Goal: Transaction & Acquisition: Purchase product/service

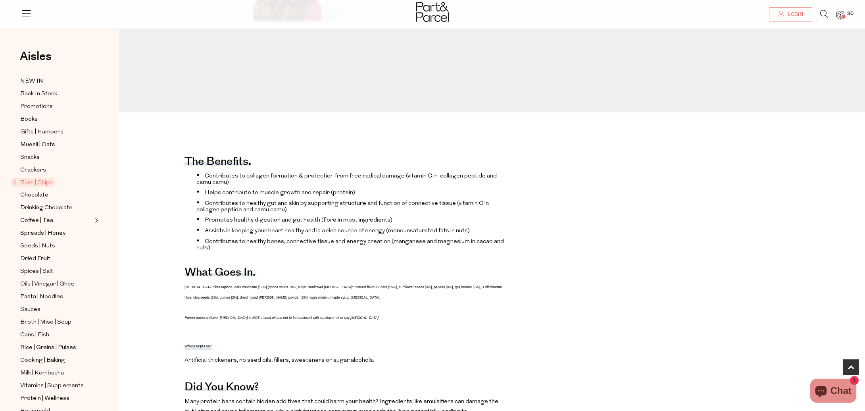
scroll to position [312, 0]
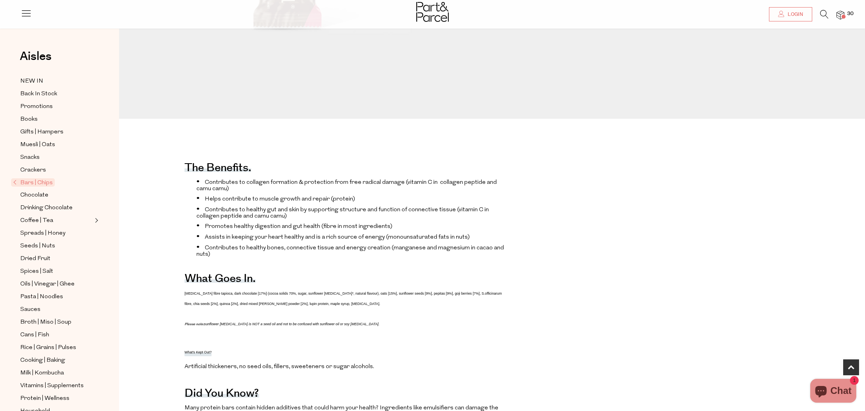
click at [848, 16] on span "30" at bounding box center [850, 13] width 10 height 7
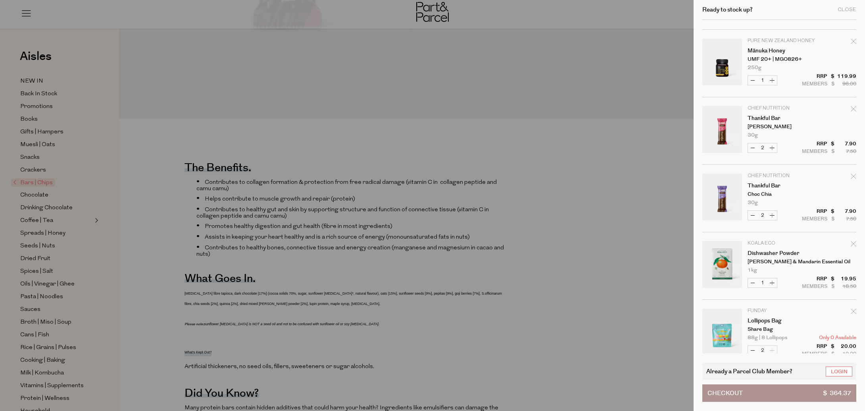
scroll to position [748, 0]
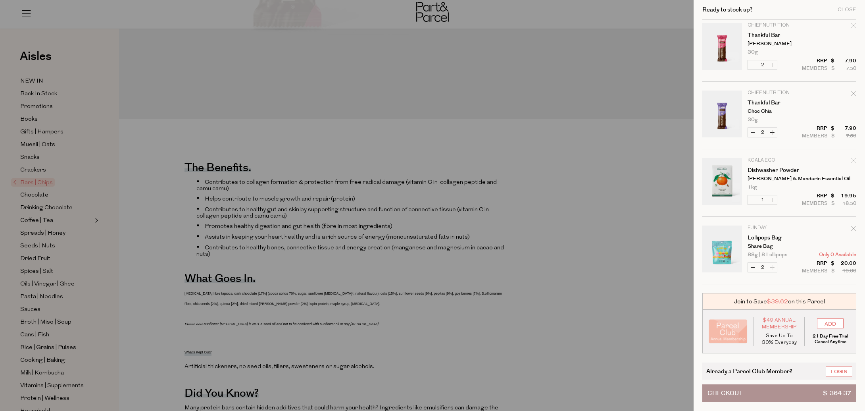
click at [852, 227] on icon "Remove Lollipops Bag" at bounding box center [853, 227] width 5 height 5
type input "Add Membership"
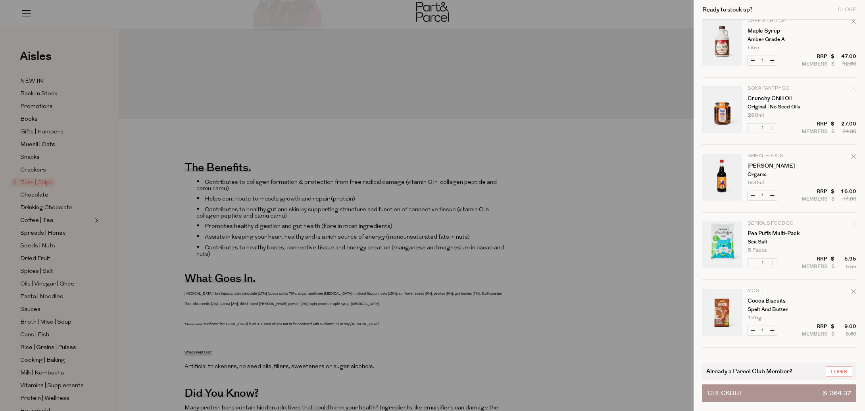
scroll to position [0, 0]
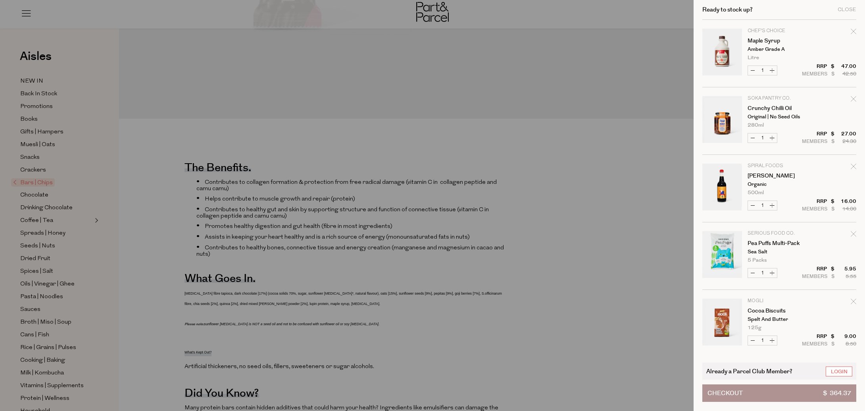
click at [460, 172] on div at bounding box center [432, 205] width 865 height 411
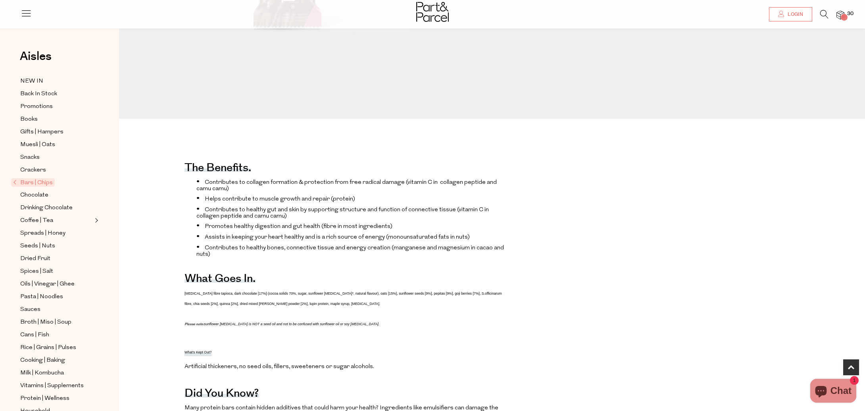
click at [839, 13] on img at bounding box center [841, 15] width 8 height 9
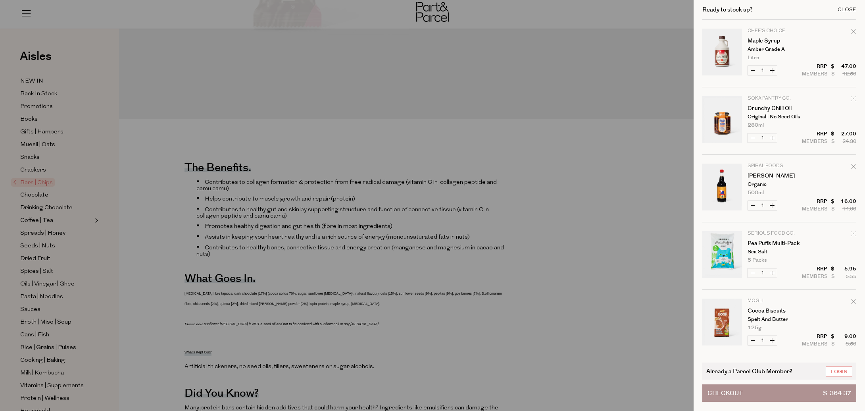
click at [839, 12] on div "Close" at bounding box center [847, 9] width 19 height 5
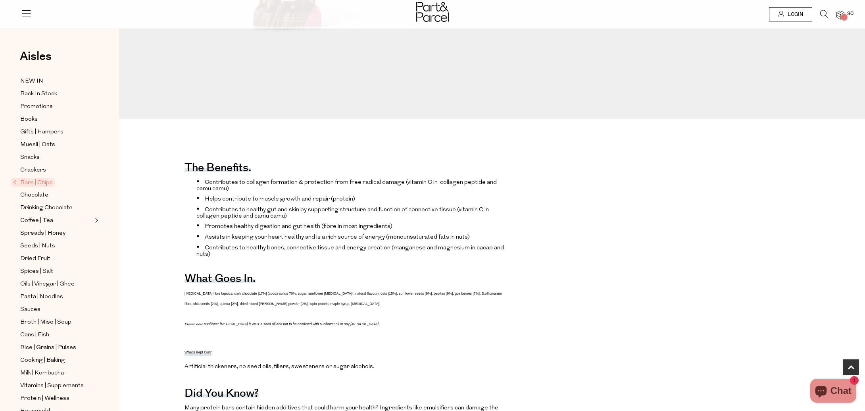
click at [792, 15] on span "Login" at bounding box center [794, 14] width 17 height 7
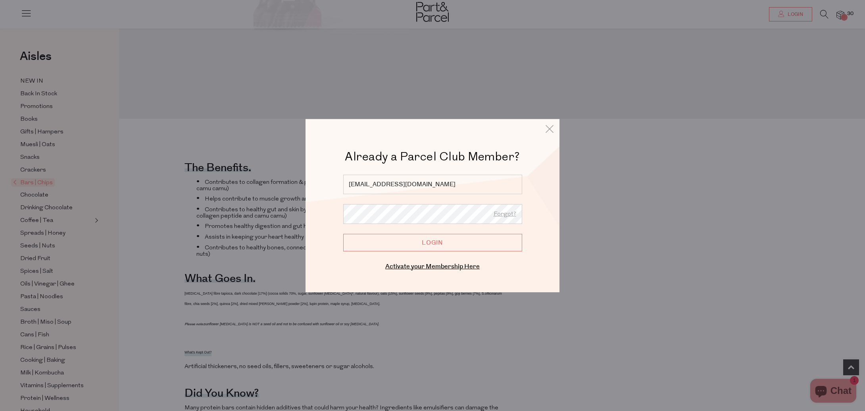
click at [422, 240] on input "Login" at bounding box center [432, 241] width 179 height 17
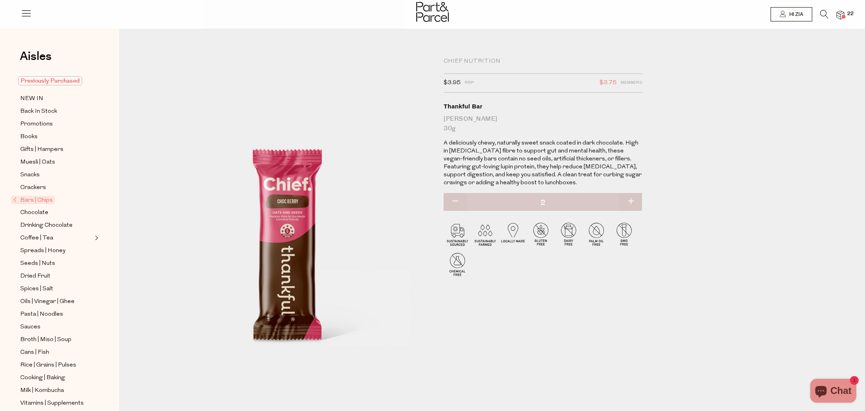
click at [47, 84] on span "Previously Purchased" at bounding box center [50, 80] width 64 height 9
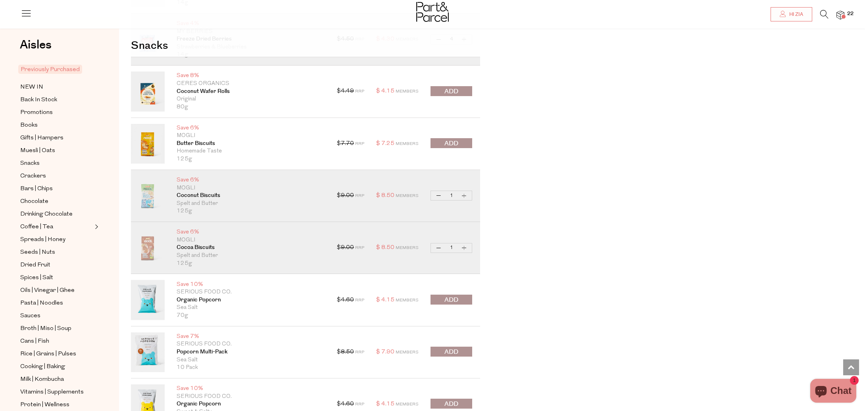
scroll to position [833, 0]
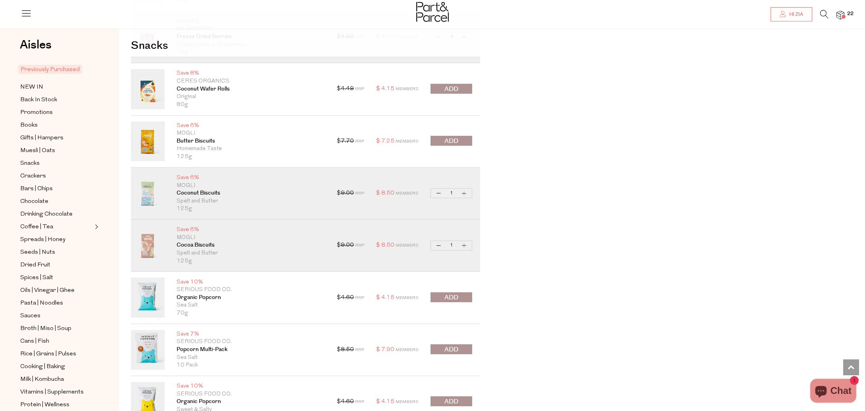
click at [461, 139] on button "submit" at bounding box center [452, 141] width 42 height 10
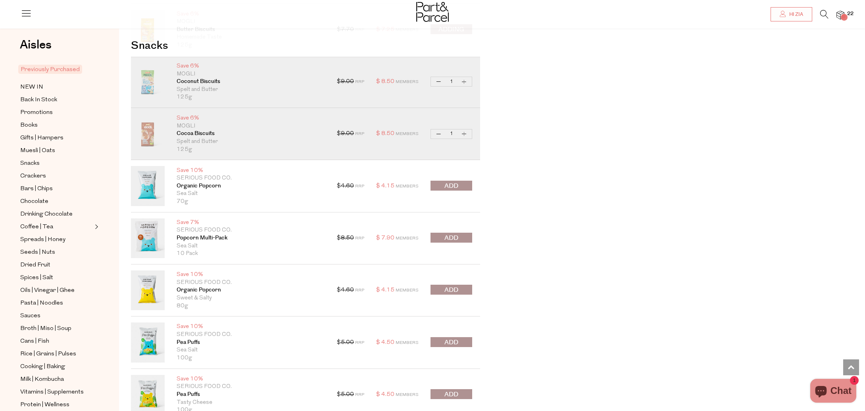
scroll to position [971, 0]
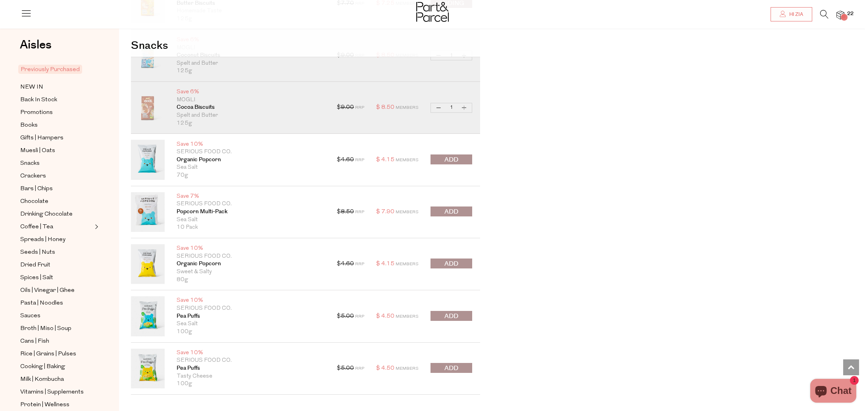
click at [458, 372] on div at bounding box center [452, 368] width 42 height 11
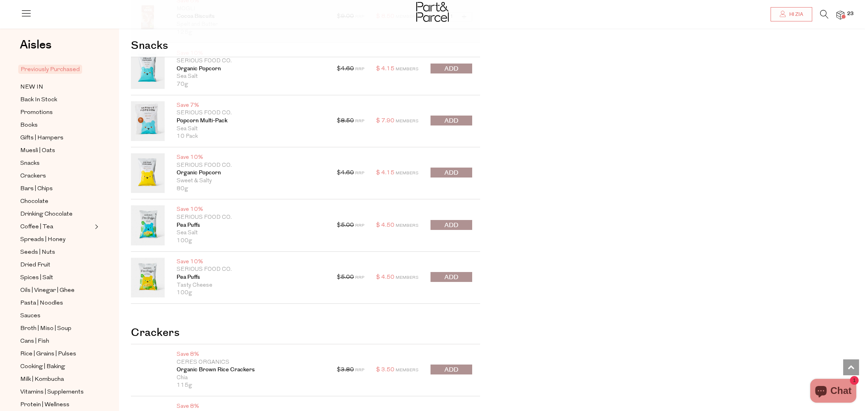
scroll to position [1096, 0]
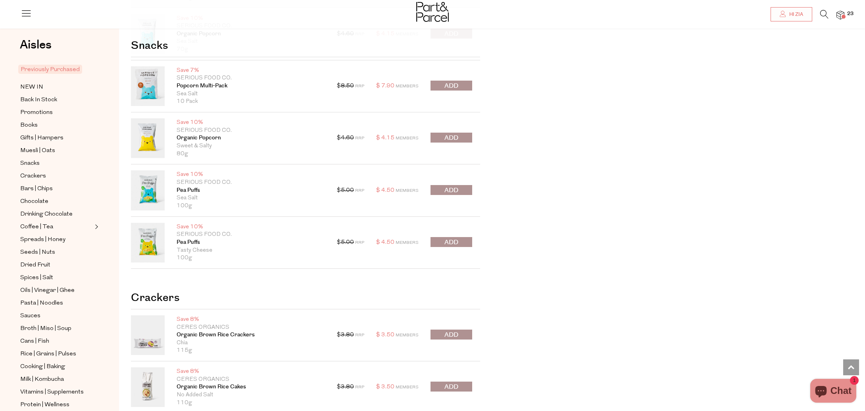
click at [452, 241] on span "submit" at bounding box center [451, 242] width 14 height 9
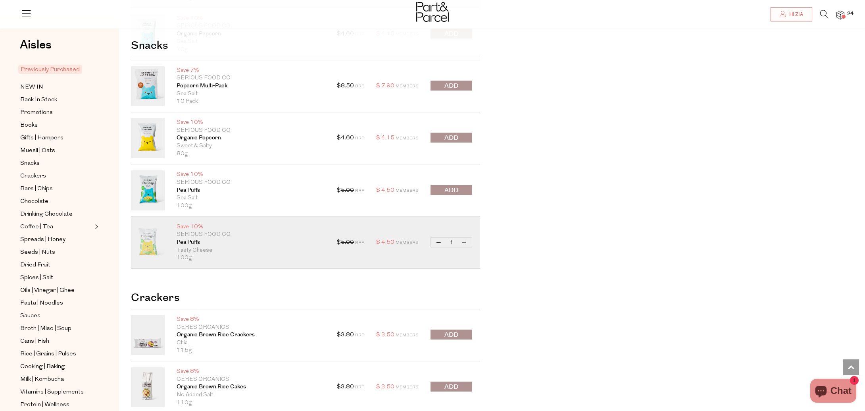
click at [462, 242] on button "Increase Pea Puffs" at bounding box center [465, 242] width 10 height 9
type input "2"
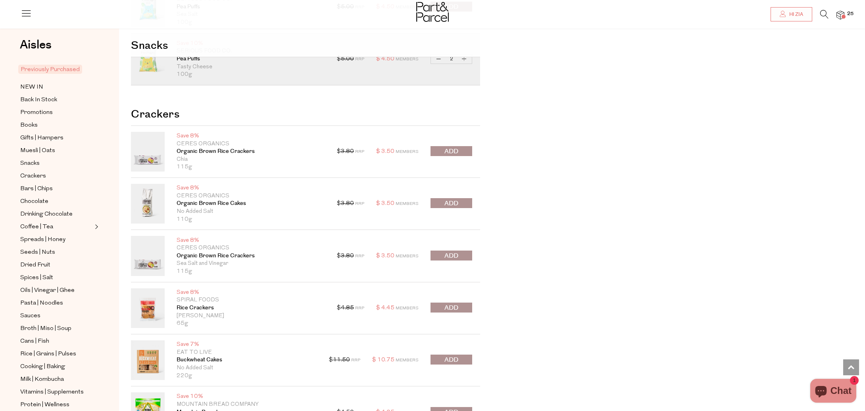
scroll to position [1280, 0]
click at [447, 201] on span "submit" at bounding box center [451, 202] width 14 height 9
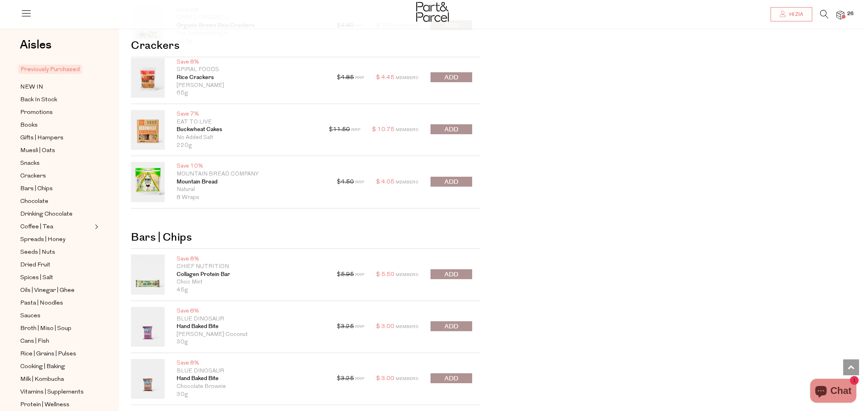
scroll to position [1511, 0]
click at [452, 184] on span "submit" at bounding box center [451, 181] width 14 height 9
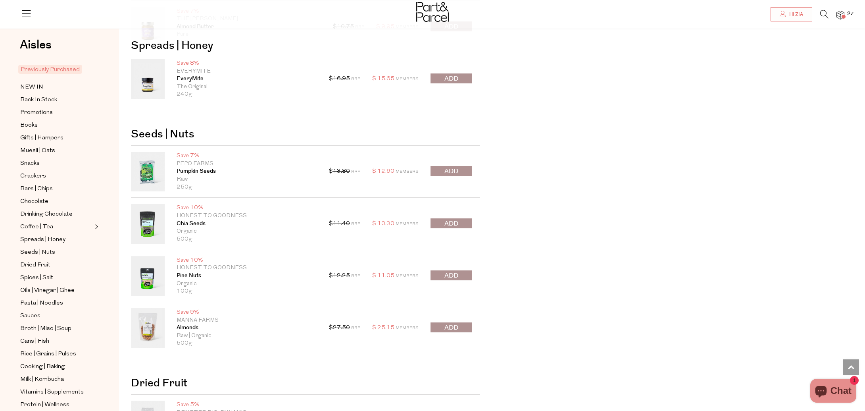
scroll to position [2846, 0]
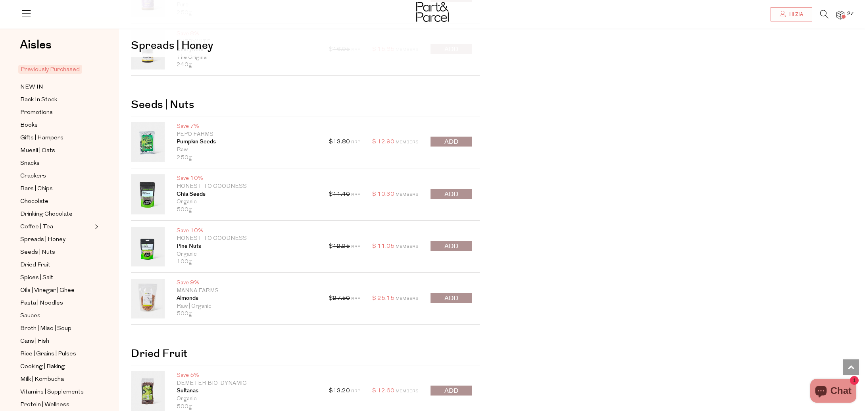
click at [444, 141] on span "submit" at bounding box center [451, 141] width 14 height 9
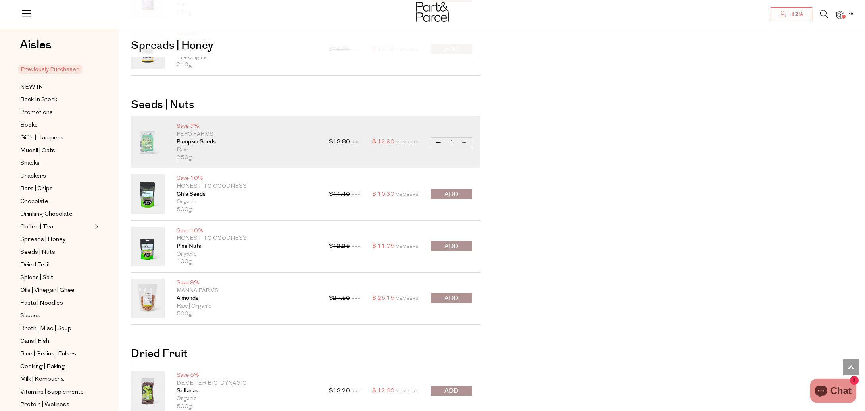
click at [444, 141] on quantity-input "Decrease Pumpkin Seeds 1 Increase Pumpkin Seeds" at bounding box center [452, 142] width 42 height 10
click at [441, 142] on button "Decrease Pumpkin Seeds" at bounding box center [439, 142] width 10 height 9
type input "0"
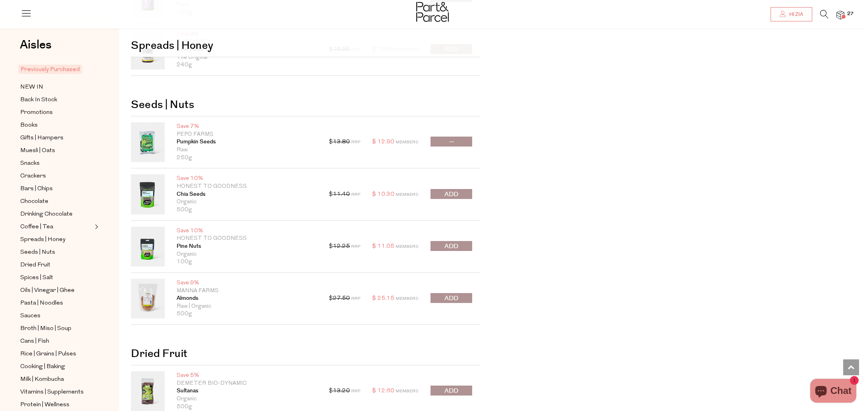
click at [464, 246] on button "submit" at bounding box center [452, 246] width 42 height 10
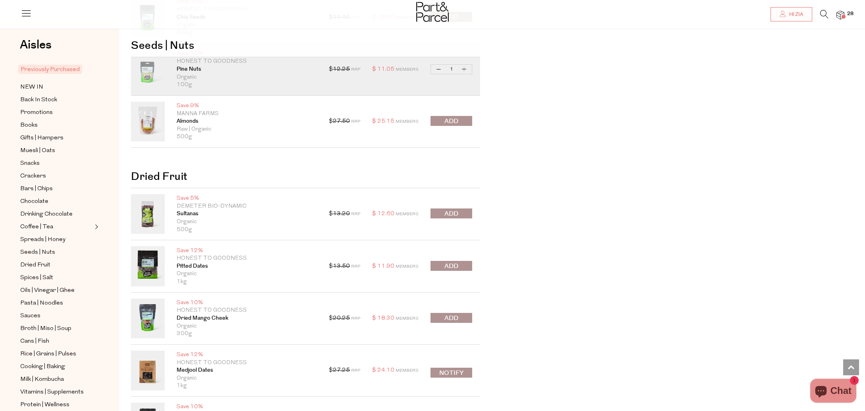
scroll to position [3025, 0]
click at [456, 212] on span "submit" at bounding box center [451, 212] width 14 height 9
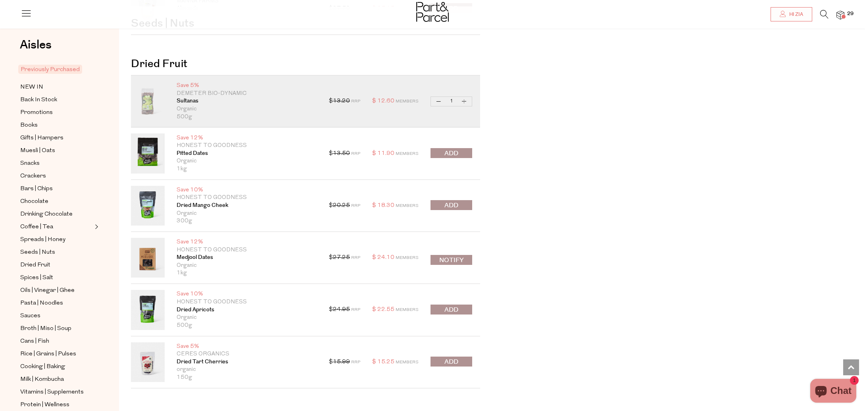
scroll to position [3141, 0]
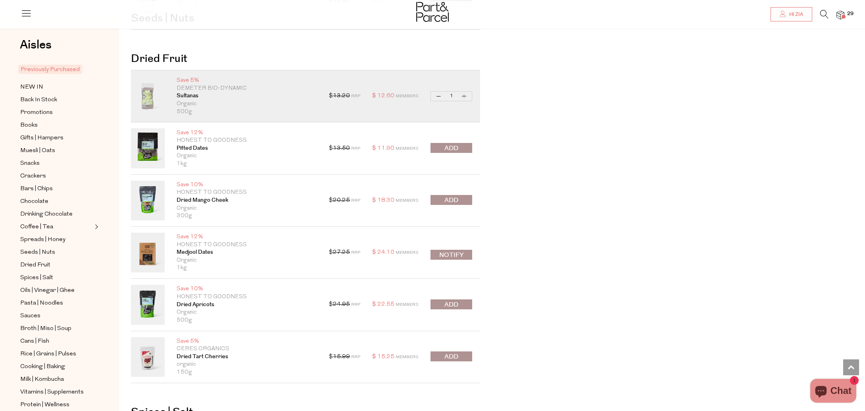
click at [461, 196] on button "submit" at bounding box center [452, 200] width 42 height 10
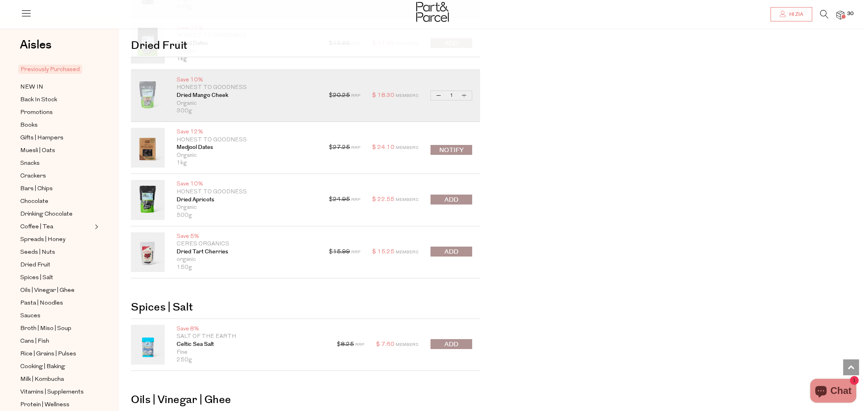
scroll to position [3247, 0]
click at [460, 200] on button "submit" at bounding box center [452, 198] width 42 height 10
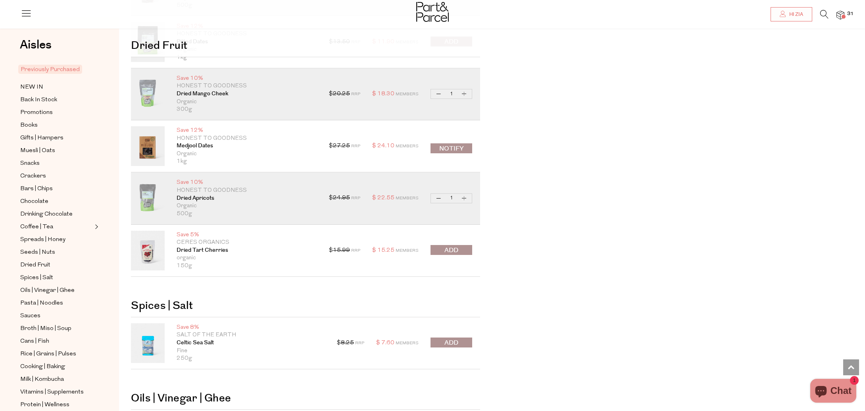
click at [464, 199] on button "Increase Dried Apricots" at bounding box center [465, 198] width 10 height 9
type input "2"
click at [465, 199] on button "Increase Dried Apricots" at bounding box center [465, 198] width 10 height 9
type input "3"
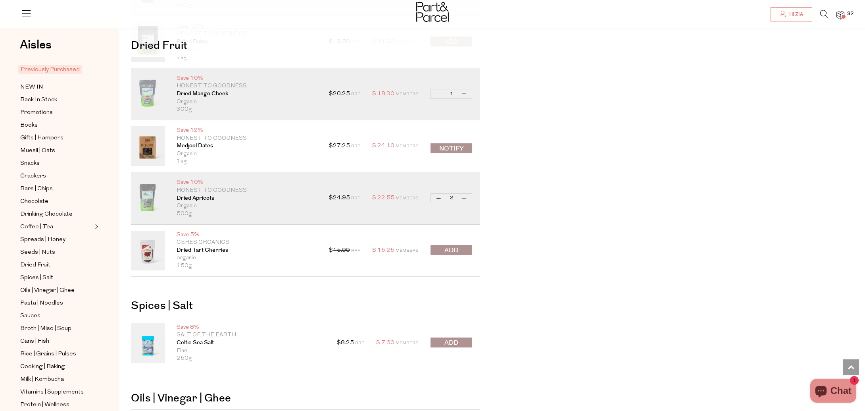
type input "3"
click at [465, 199] on button "Increase Dried Apricots" at bounding box center [465, 198] width 10 height 9
type input "4"
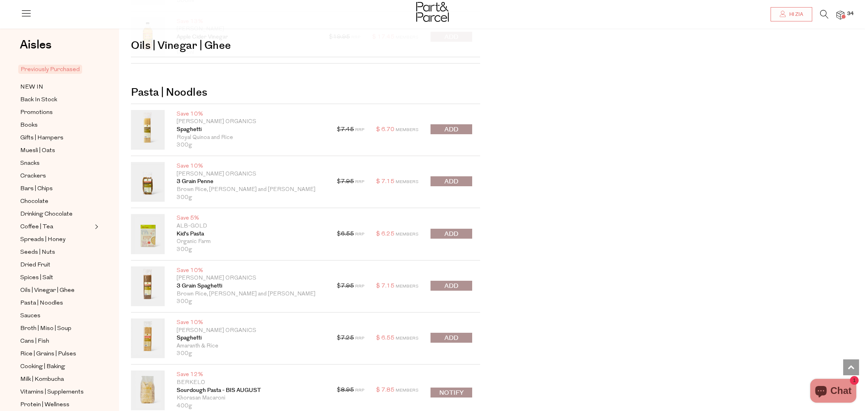
scroll to position [3765, 0]
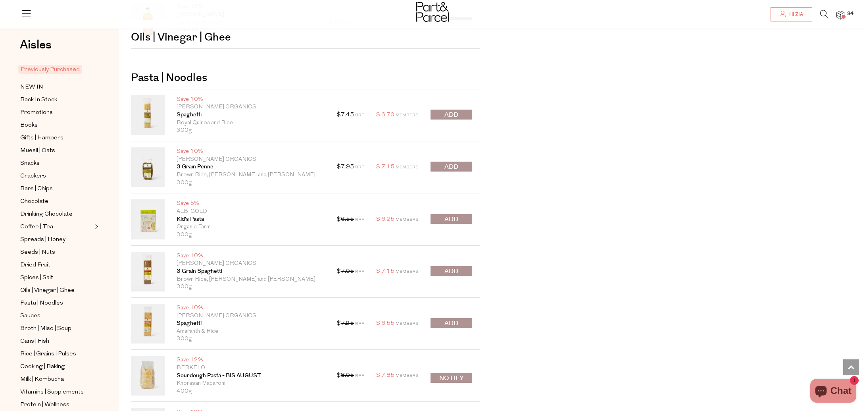
click at [449, 114] on span "submit" at bounding box center [451, 114] width 14 height 9
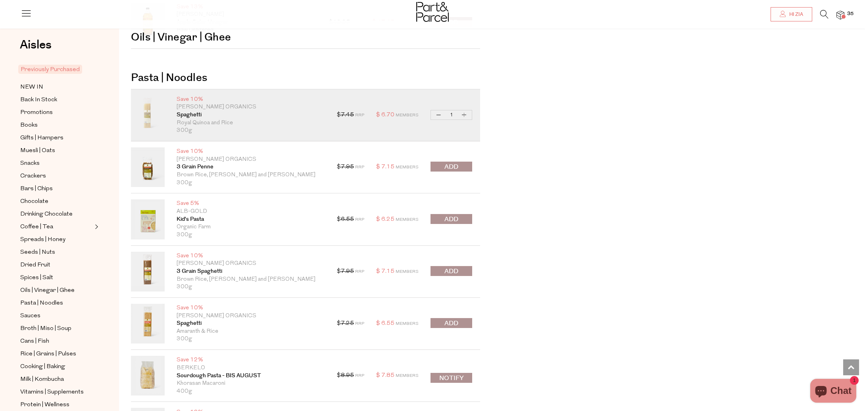
click at [443, 273] on button "submit" at bounding box center [452, 271] width 42 height 10
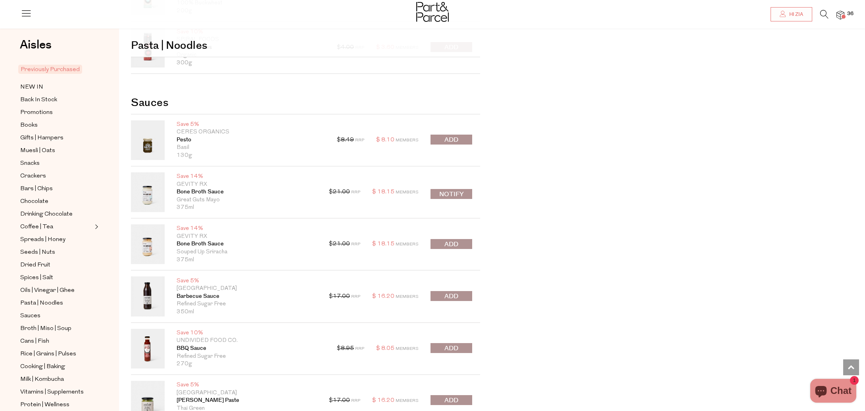
scroll to position [4302, 0]
click at [181, 138] on link "Pesto" at bounding box center [251, 139] width 148 height 8
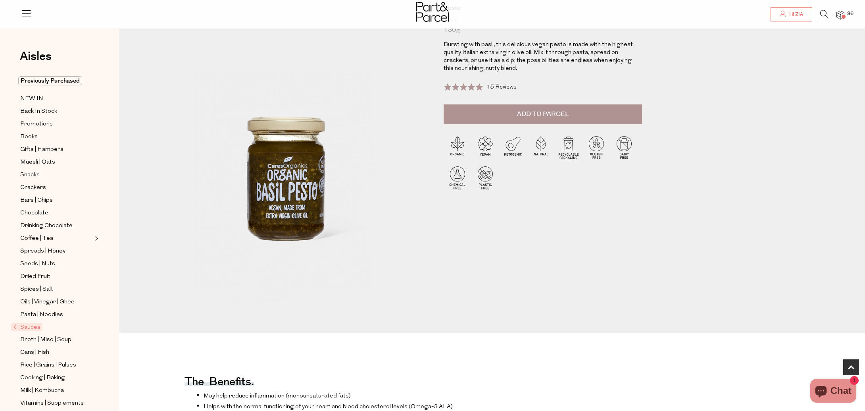
scroll to position [81, 0]
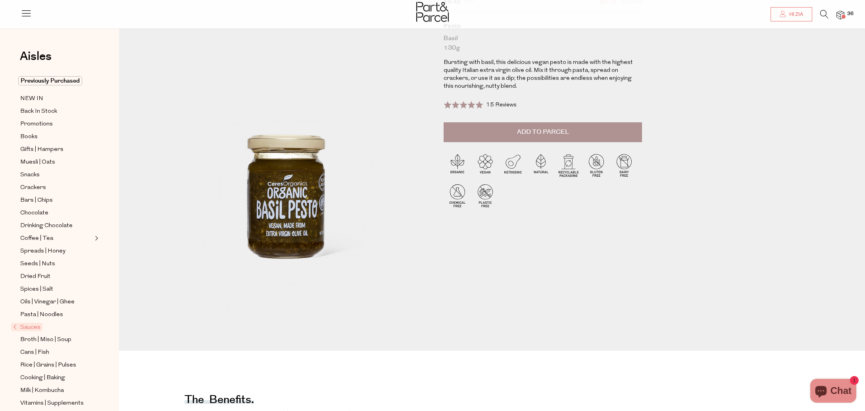
click at [551, 130] on span "Add to Parcel" at bounding box center [543, 131] width 52 height 9
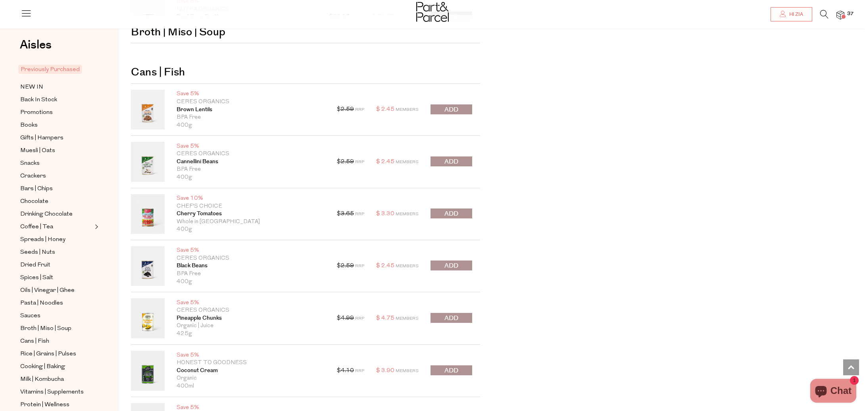
scroll to position [5092, 0]
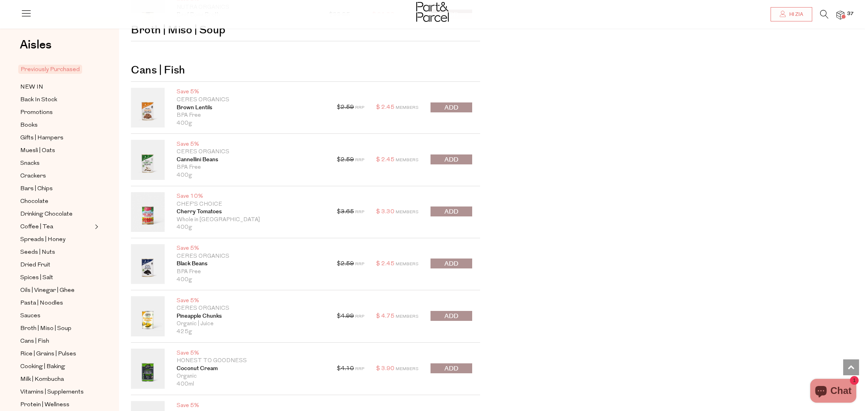
click at [454, 159] on span "submit" at bounding box center [451, 159] width 14 height 9
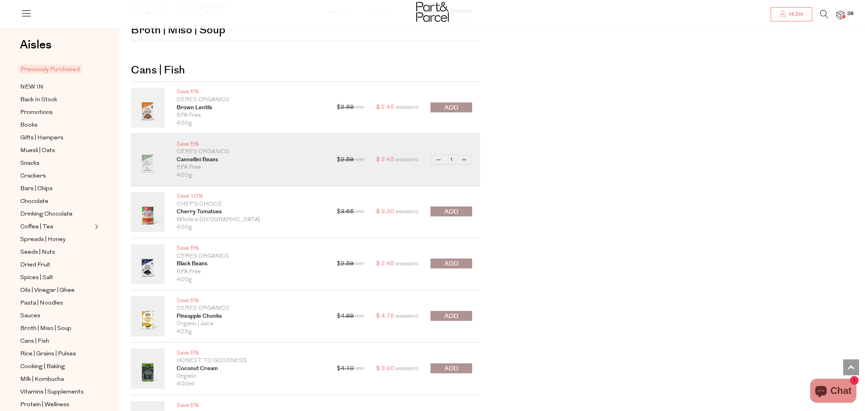
click at [460, 106] on button "submit" at bounding box center [452, 107] width 42 height 10
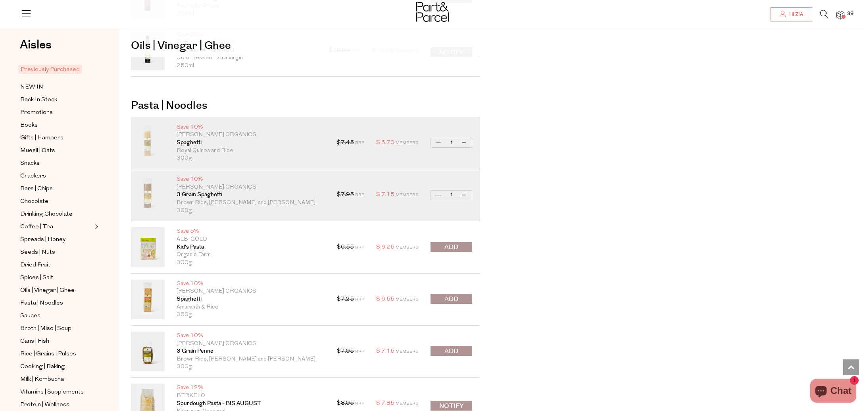
scroll to position [3632, 0]
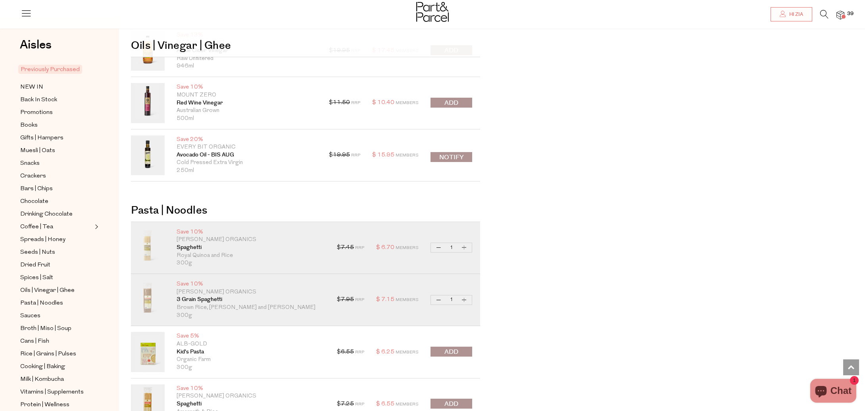
click at [821, 12] on icon at bounding box center [824, 14] width 8 height 9
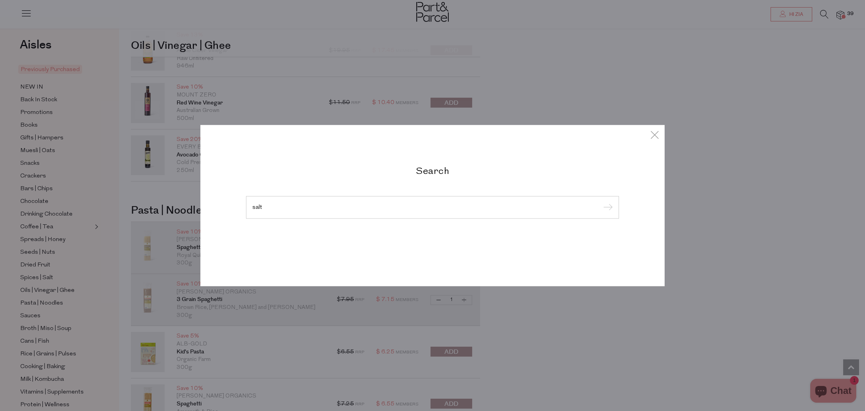
type input "salt"
click at [601, 202] on input "submit" at bounding box center [607, 208] width 12 height 12
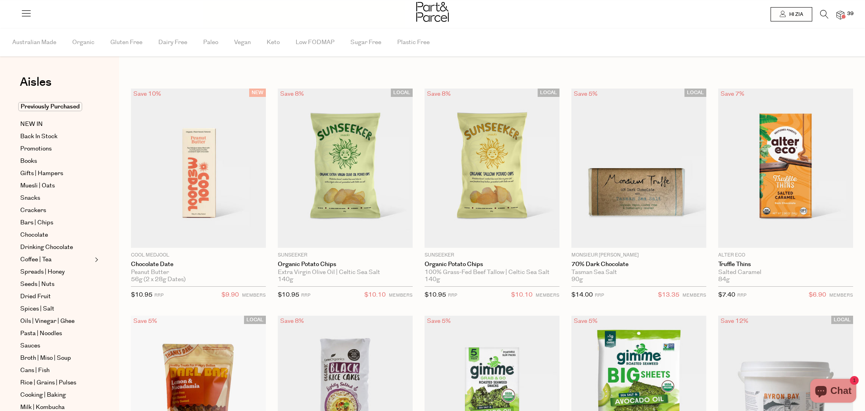
type input "2"
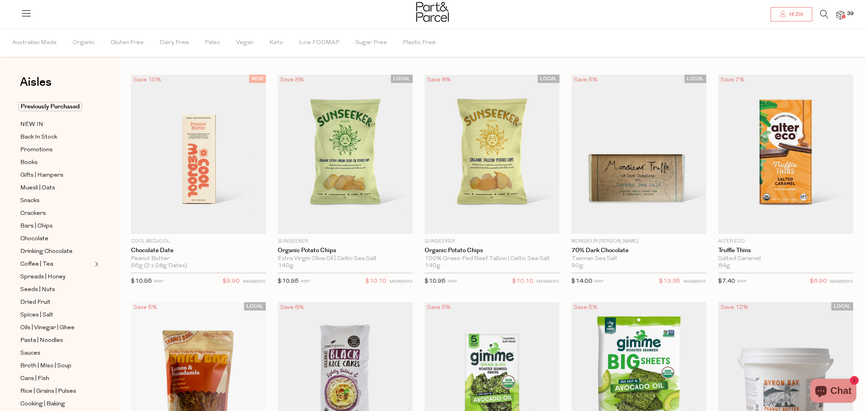
scroll to position [16, 0]
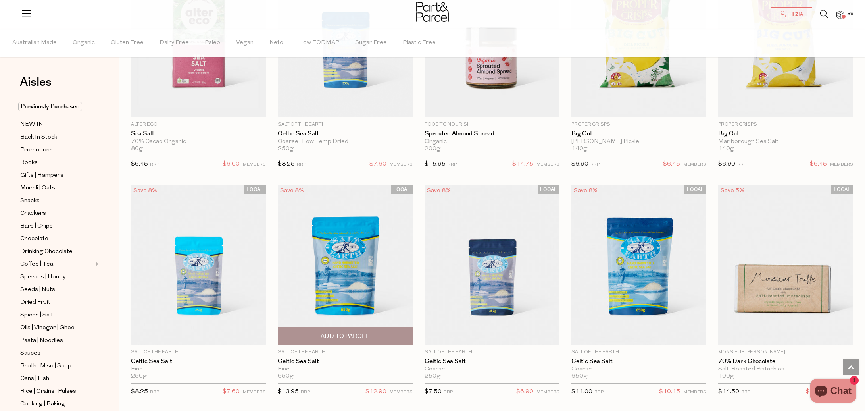
scroll to position [2179, 0]
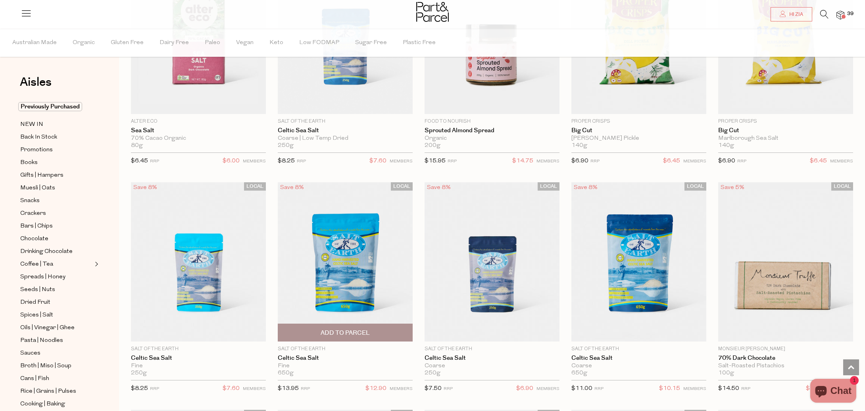
click at [362, 335] on span "Add To Parcel" at bounding box center [345, 332] width 130 height 17
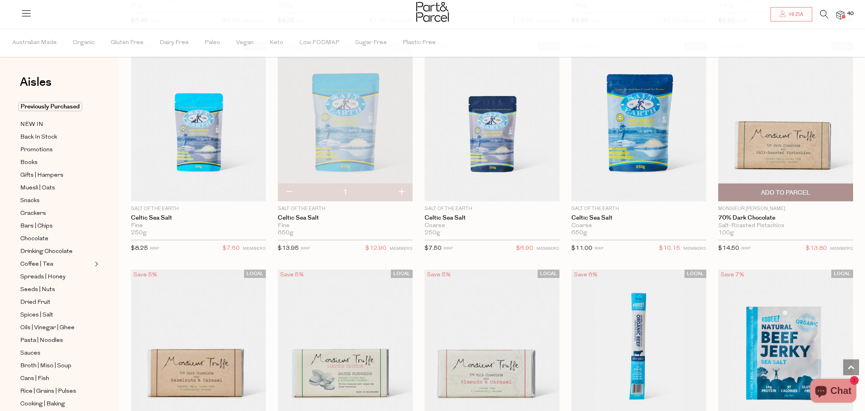
scroll to position [2323, 0]
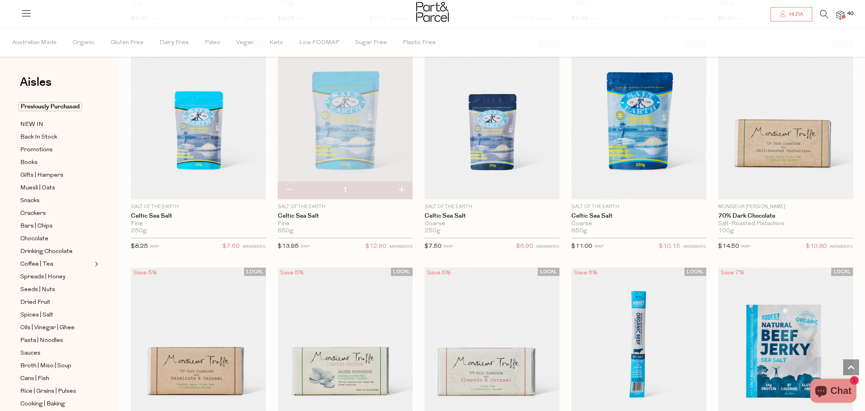
click at [843, 16] on span at bounding box center [844, 17] width 4 height 4
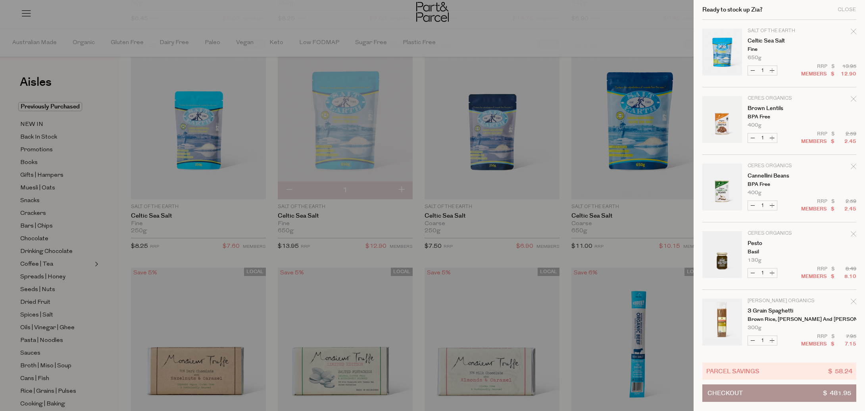
click at [786, 391] on button "Checkout $ 481.95" at bounding box center [779, 392] width 154 height 17
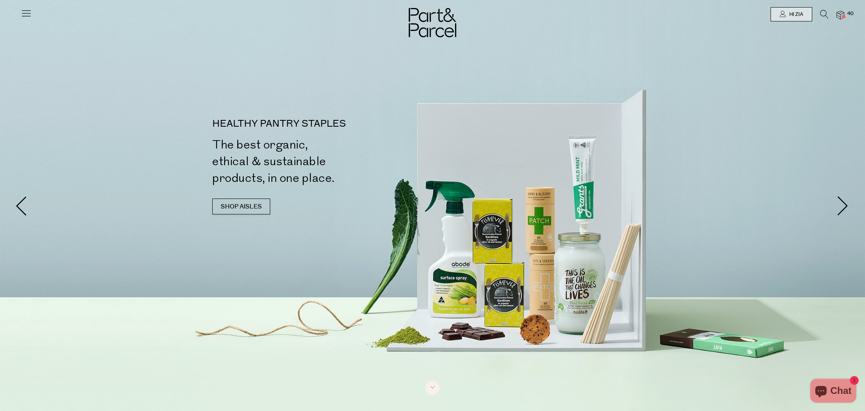
click at [838, 14] on img at bounding box center [841, 15] width 8 height 9
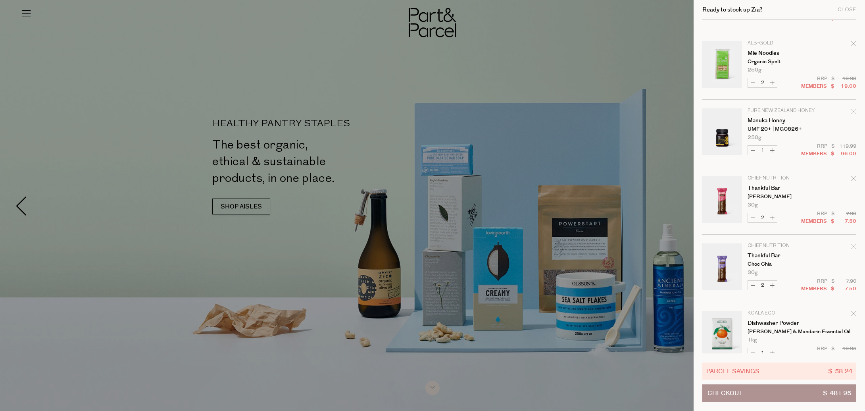
scroll to position [1488, 0]
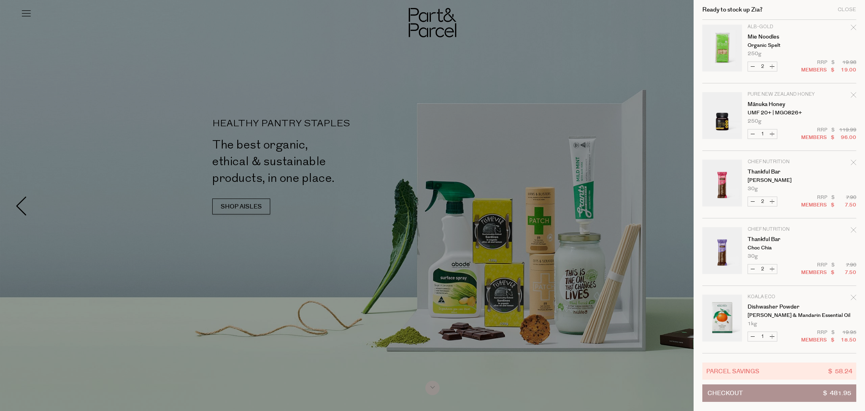
click at [651, 71] on div at bounding box center [432, 205] width 865 height 411
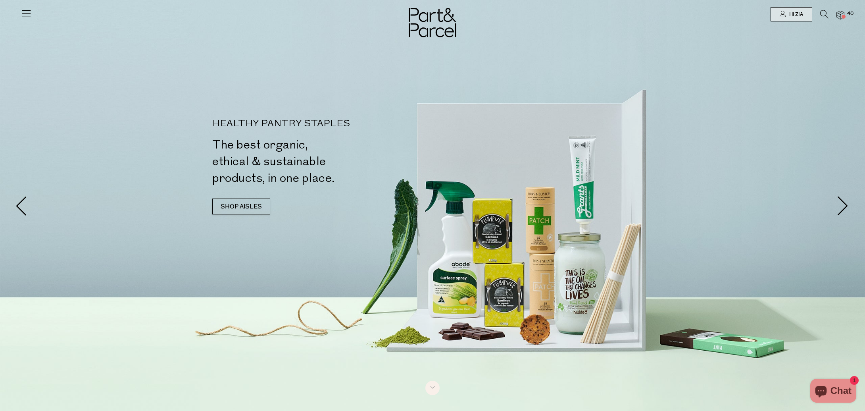
click at [825, 11] on icon at bounding box center [824, 14] width 8 height 9
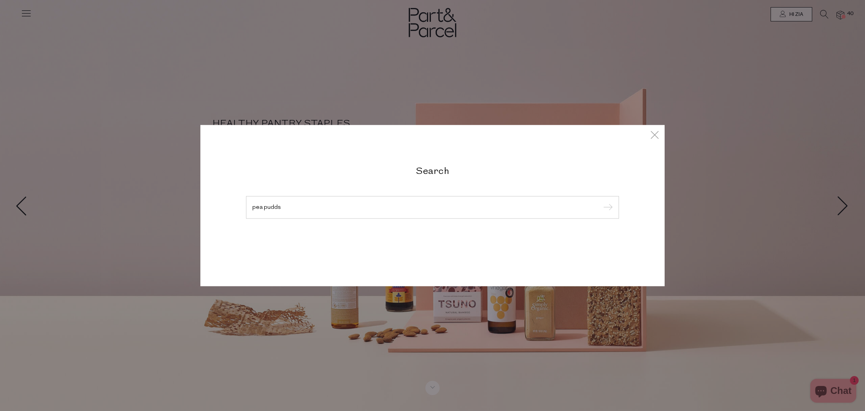
type input "pea pudds"
click at [601, 202] on input "submit" at bounding box center [607, 208] width 12 height 12
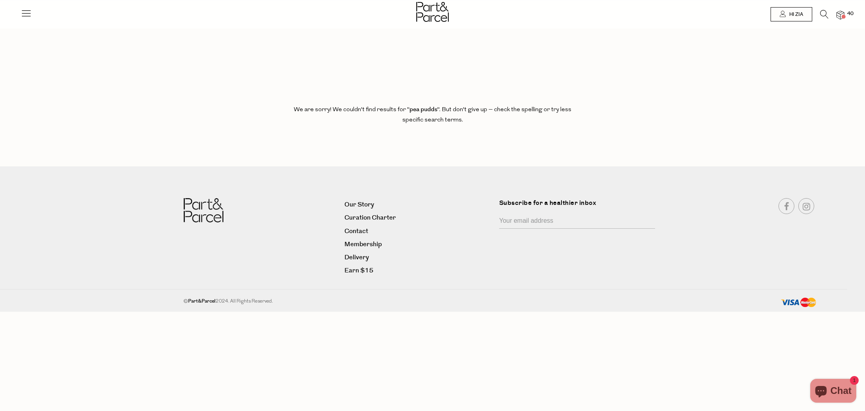
click at [825, 18] on icon at bounding box center [824, 14] width 8 height 9
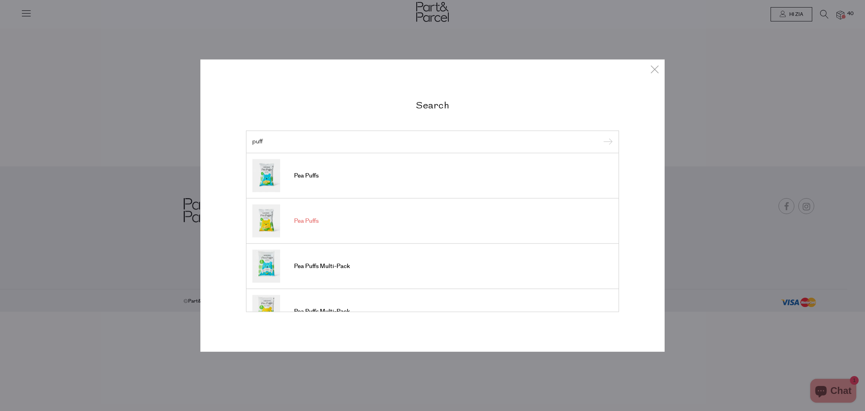
type input "puff"
click at [298, 220] on span "Pea Puffs" at bounding box center [306, 221] width 25 height 8
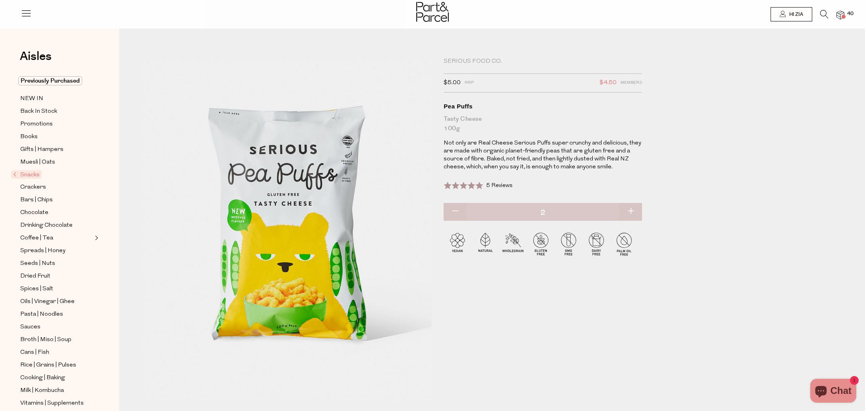
click at [844, 15] on span at bounding box center [844, 17] width 4 height 4
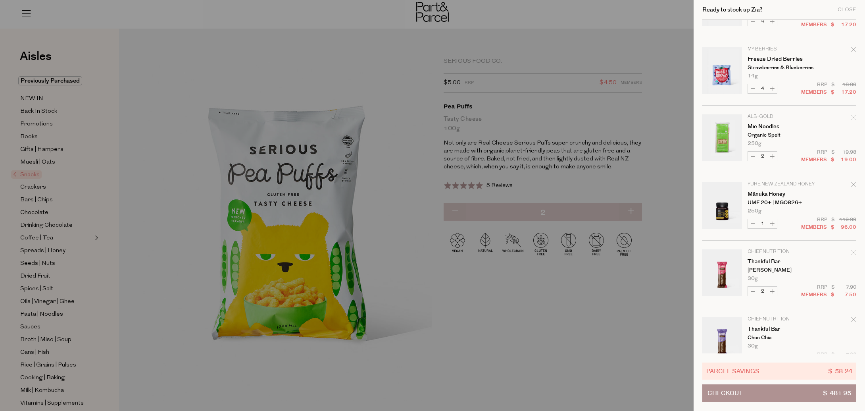
scroll to position [1488, 0]
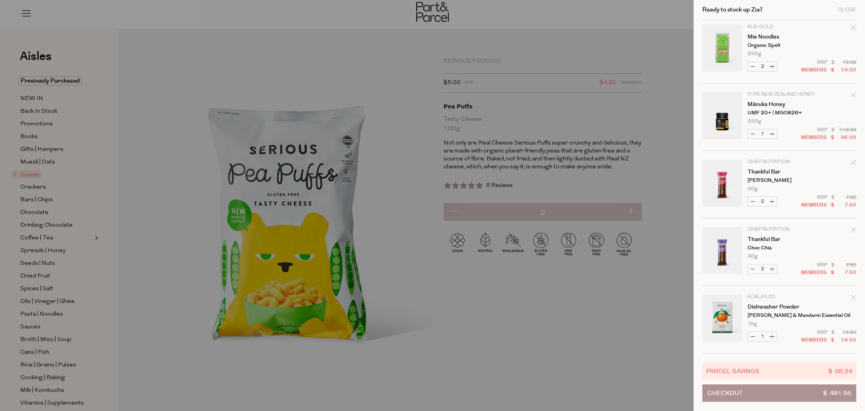
click at [794, 395] on button "Checkout $ 481.95" at bounding box center [779, 392] width 154 height 17
